Goal: Obtain resource: Download file/media

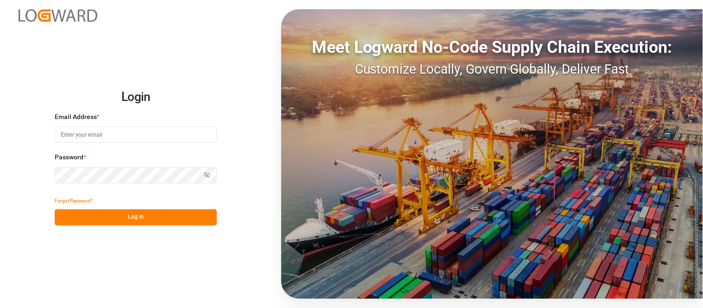
type input "mitzi.madrid@leschaco.com"
click at [187, 219] on button "Log In" at bounding box center [136, 217] width 162 height 16
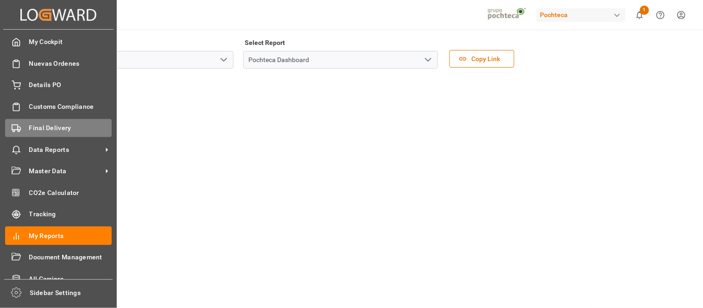
click at [61, 131] on span "Final Delivery" at bounding box center [70, 128] width 83 height 10
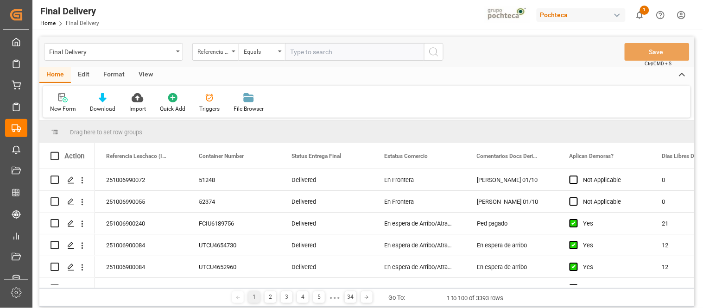
drag, startPoint x: 147, startPoint y: 74, endPoint x: 139, endPoint y: 73, distance: 7.5
click at [146, 73] on div "View" at bounding box center [146, 75] width 28 height 16
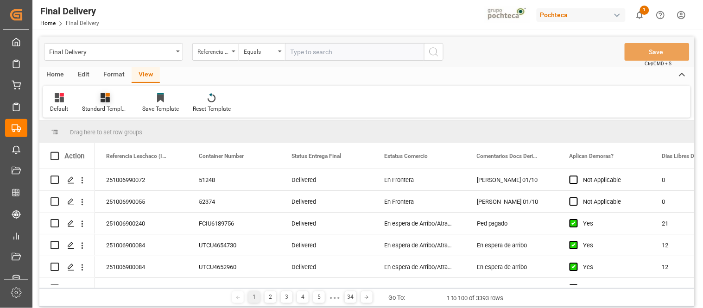
click at [103, 99] on icon at bounding box center [105, 97] width 9 height 9
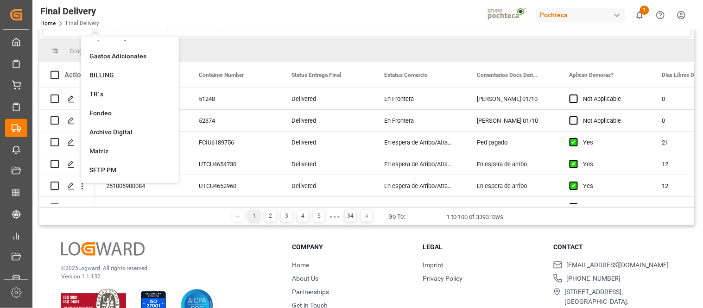
scroll to position [107, 0]
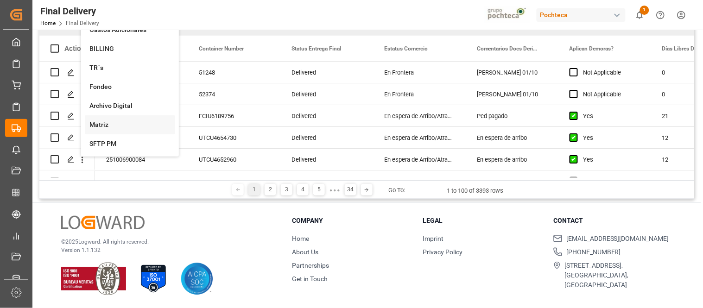
click at [100, 124] on div "Matriz" at bounding box center [129, 125] width 81 height 10
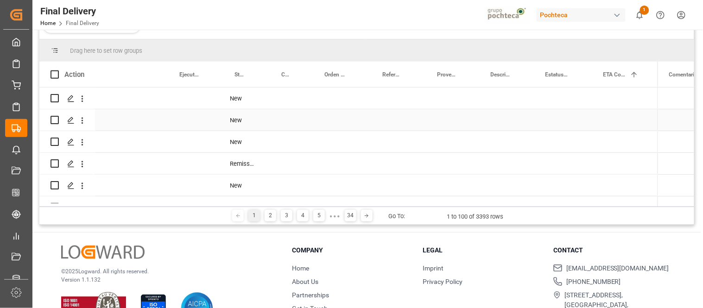
click at [428, 104] on div "Press SPACE to select this row." at bounding box center [448, 98] width 54 height 21
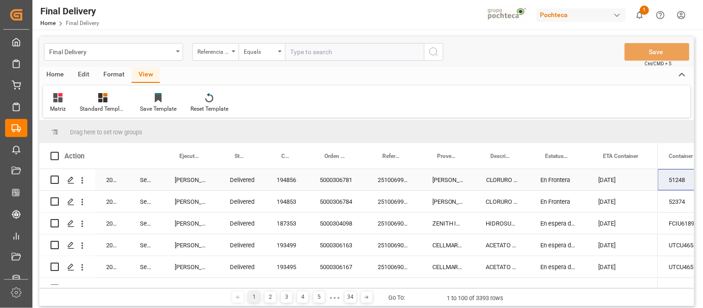
click at [111, 184] on div "2025" at bounding box center [112, 179] width 34 height 21
click at [57, 73] on div "Home" at bounding box center [55, 75] width 32 height 16
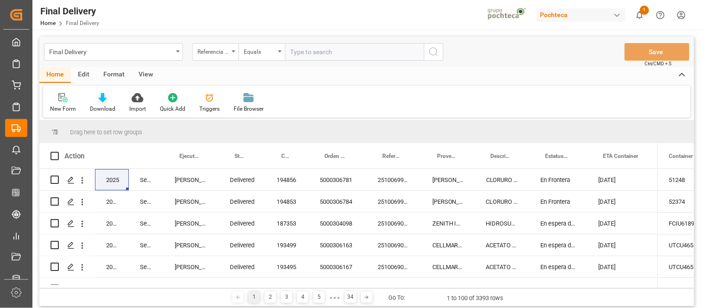
click at [99, 101] on icon at bounding box center [103, 97] width 8 height 9
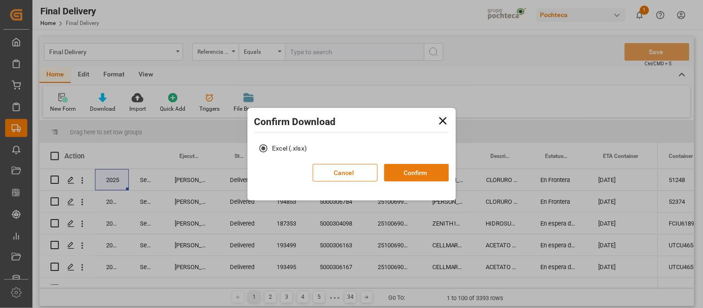
click at [404, 173] on button "Confirm" at bounding box center [416, 173] width 65 height 18
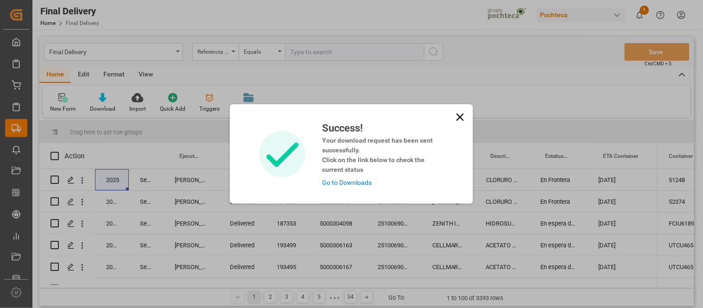
click at [351, 183] on link "Go to Downloads" at bounding box center [347, 182] width 50 height 7
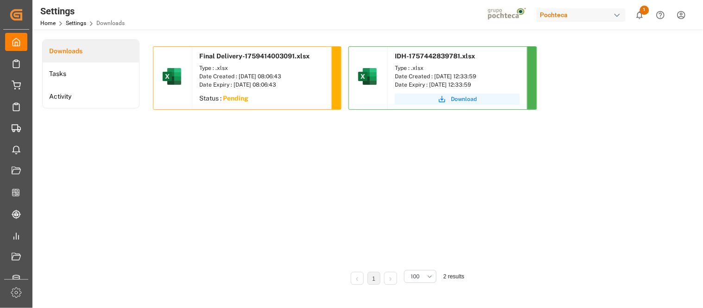
click at [238, 73] on div "Date Created : [DATE] 08:06:43" at bounding box center [261, 76] width 125 height 8
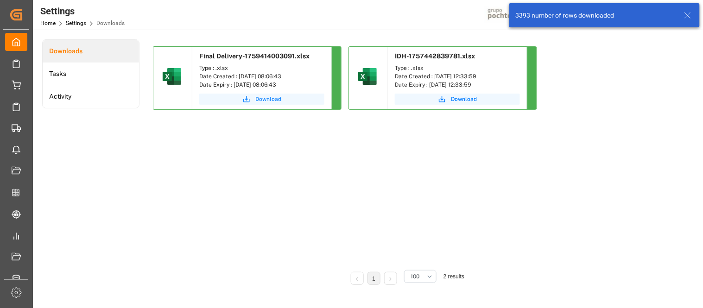
click at [276, 101] on span "Download" at bounding box center [268, 99] width 26 height 8
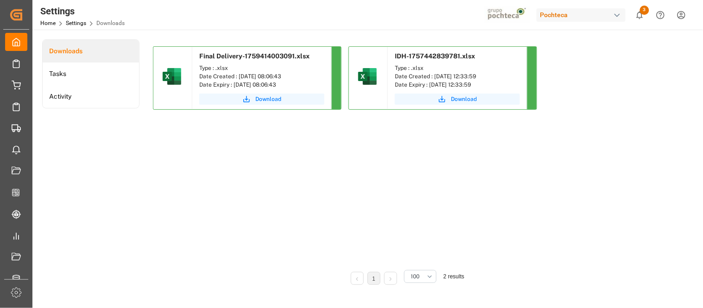
click at [619, 14] on div "button" at bounding box center [616, 15] width 9 height 9
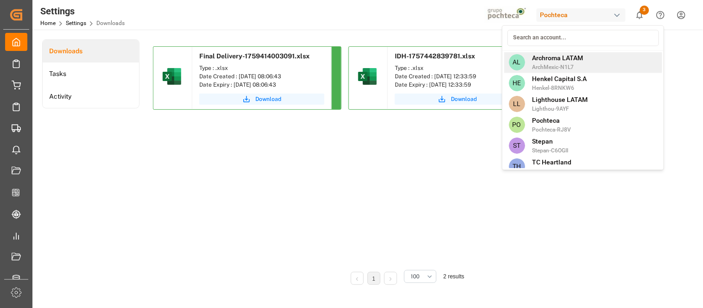
click at [579, 61] on span "Archroma LATAM" at bounding box center [557, 58] width 51 height 10
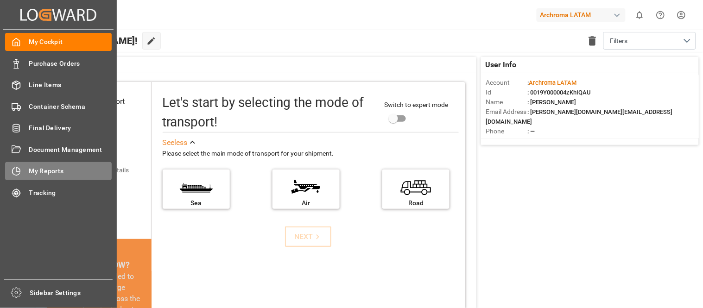
click at [51, 174] on span "My Reports" at bounding box center [70, 171] width 83 height 10
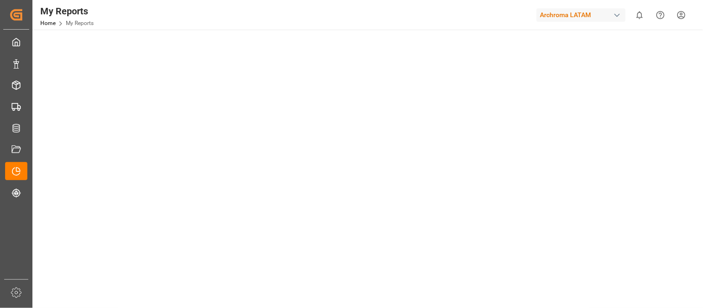
scroll to position [341, 0]
click at [614, 15] on div "button" at bounding box center [616, 15] width 9 height 9
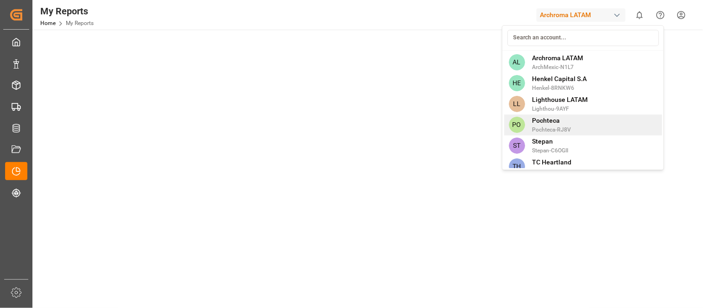
click at [569, 126] on span "Pochteca-RJ8V" at bounding box center [551, 130] width 39 height 8
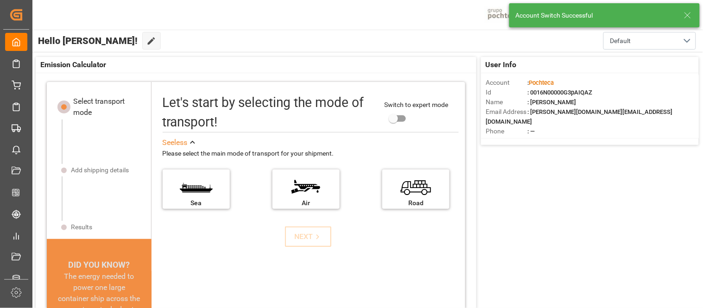
click at [687, 15] on icon at bounding box center [687, 15] width 11 height 11
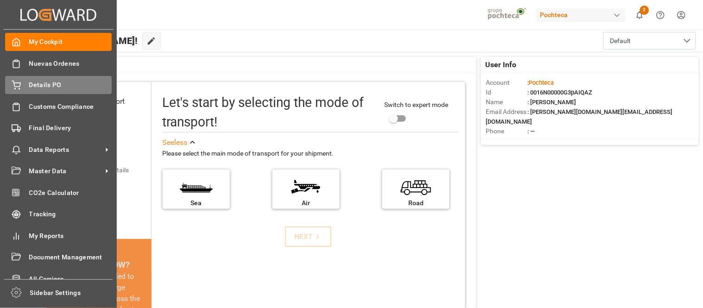
click at [52, 84] on span "Details PO" at bounding box center [70, 85] width 83 height 10
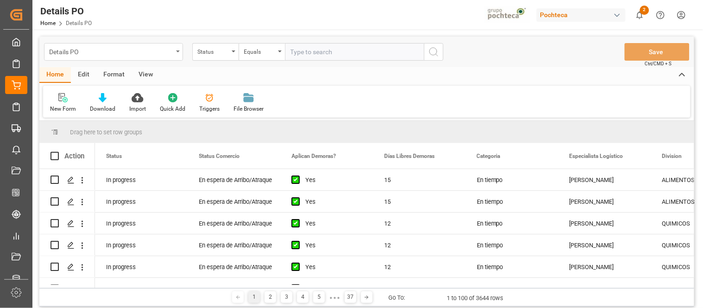
click at [175, 51] on div "Details PO" at bounding box center [113, 52] width 139 height 18
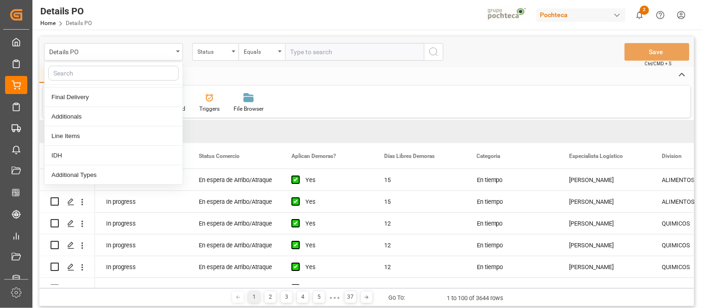
scroll to position [51, 0]
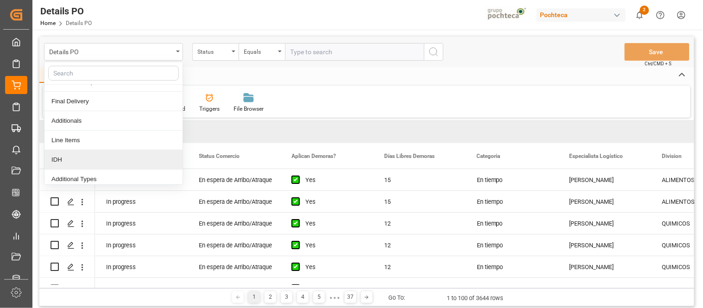
click at [75, 164] on div "IDH" at bounding box center [113, 159] width 138 height 19
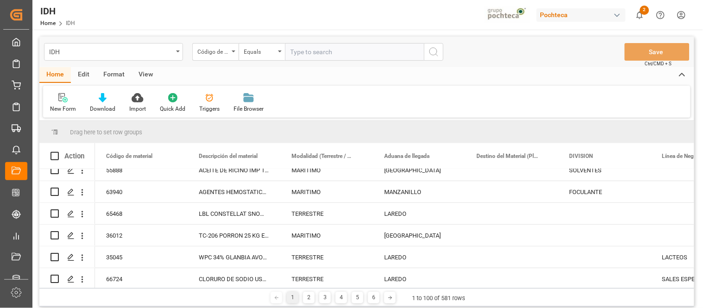
scroll to position [154, 0]
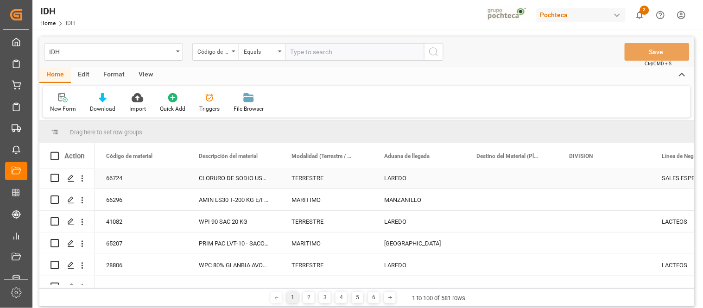
click at [514, 172] on div "Press SPACE to select this row." at bounding box center [512, 177] width 93 height 21
click at [585, 171] on div "Press SPACE to select this row." at bounding box center [604, 177] width 93 height 21
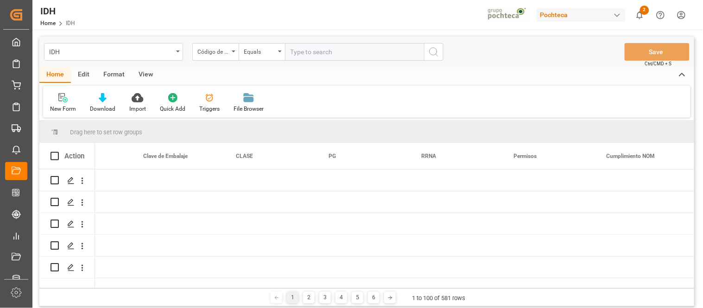
scroll to position [251, 0]
click at [182, 71] on div "Home Edit Format View" at bounding box center [366, 75] width 655 height 16
click at [179, 49] on div "IDH" at bounding box center [113, 52] width 139 height 18
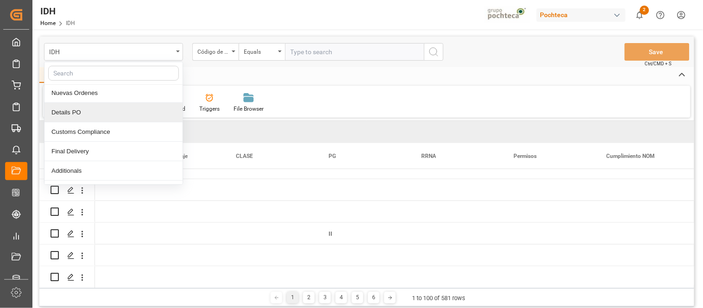
scroll to position [0, 0]
